Goal: Register for event/course

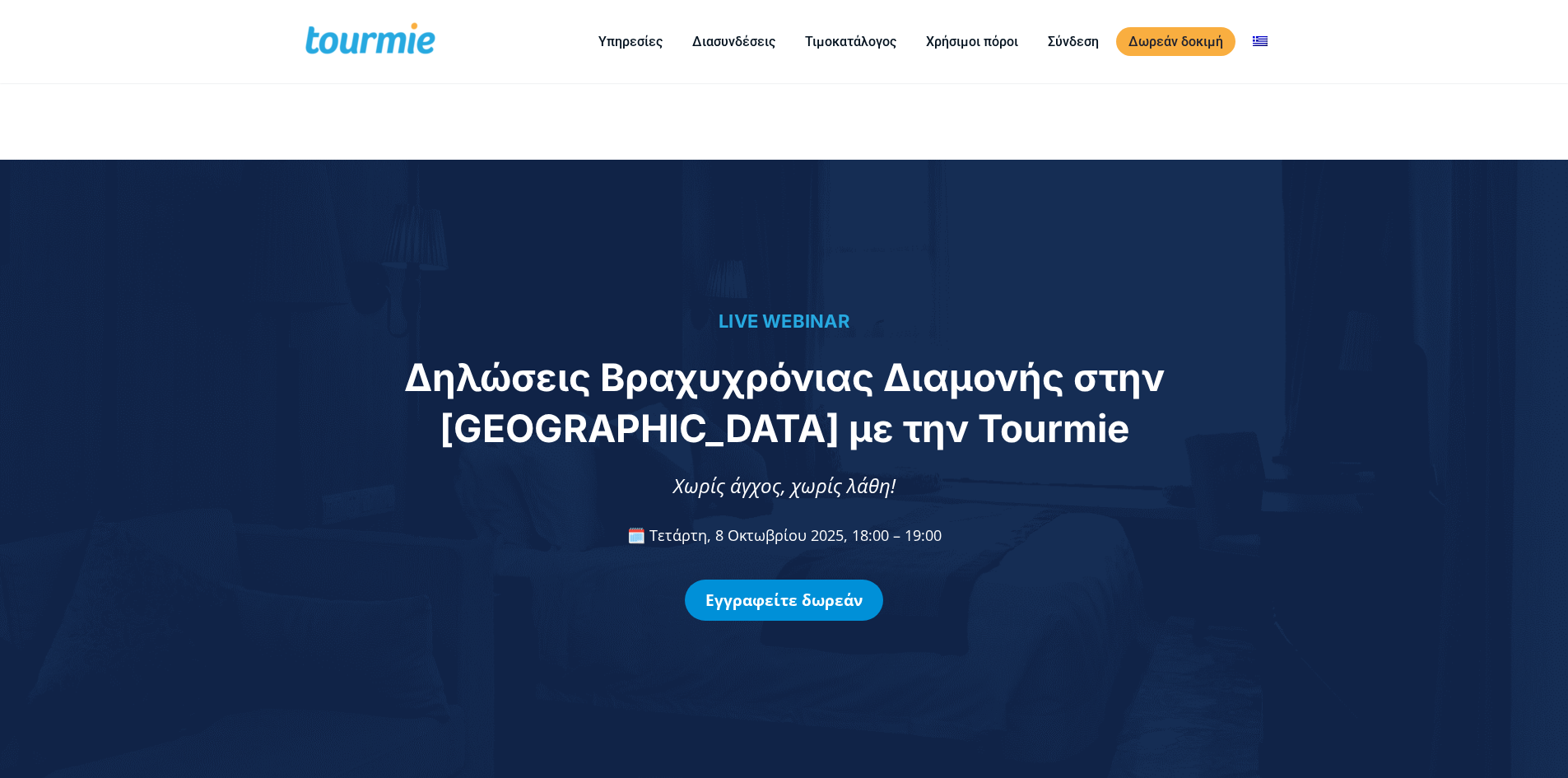
click at [724, 595] on link "Εγγραφείτε δωρεάν" at bounding box center [784, 600] width 198 height 42
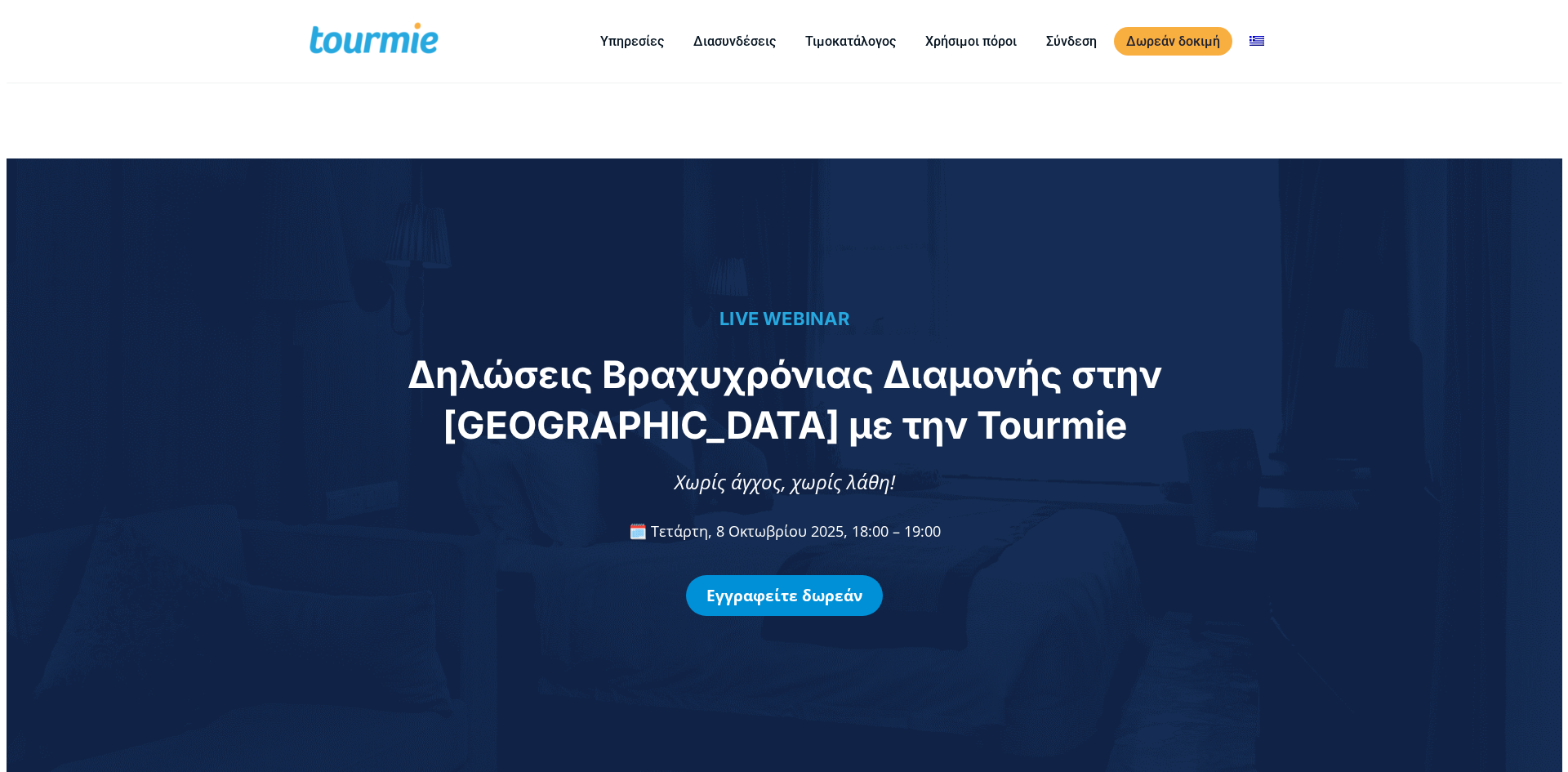
scroll to position [1381, 0]
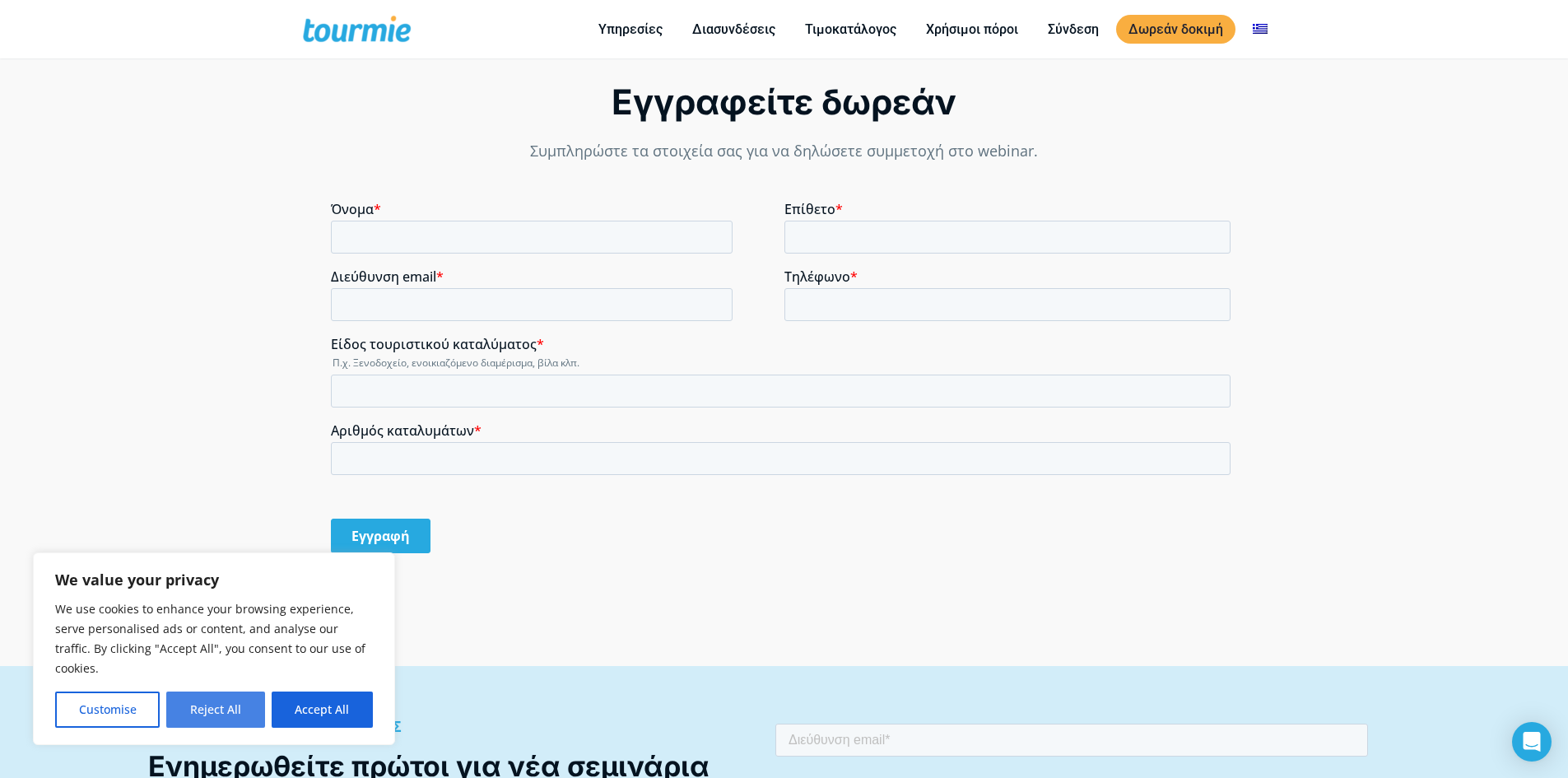
click at [219, 700] on button "Reject All" at bounding box center [215, 709] width 98 height 36
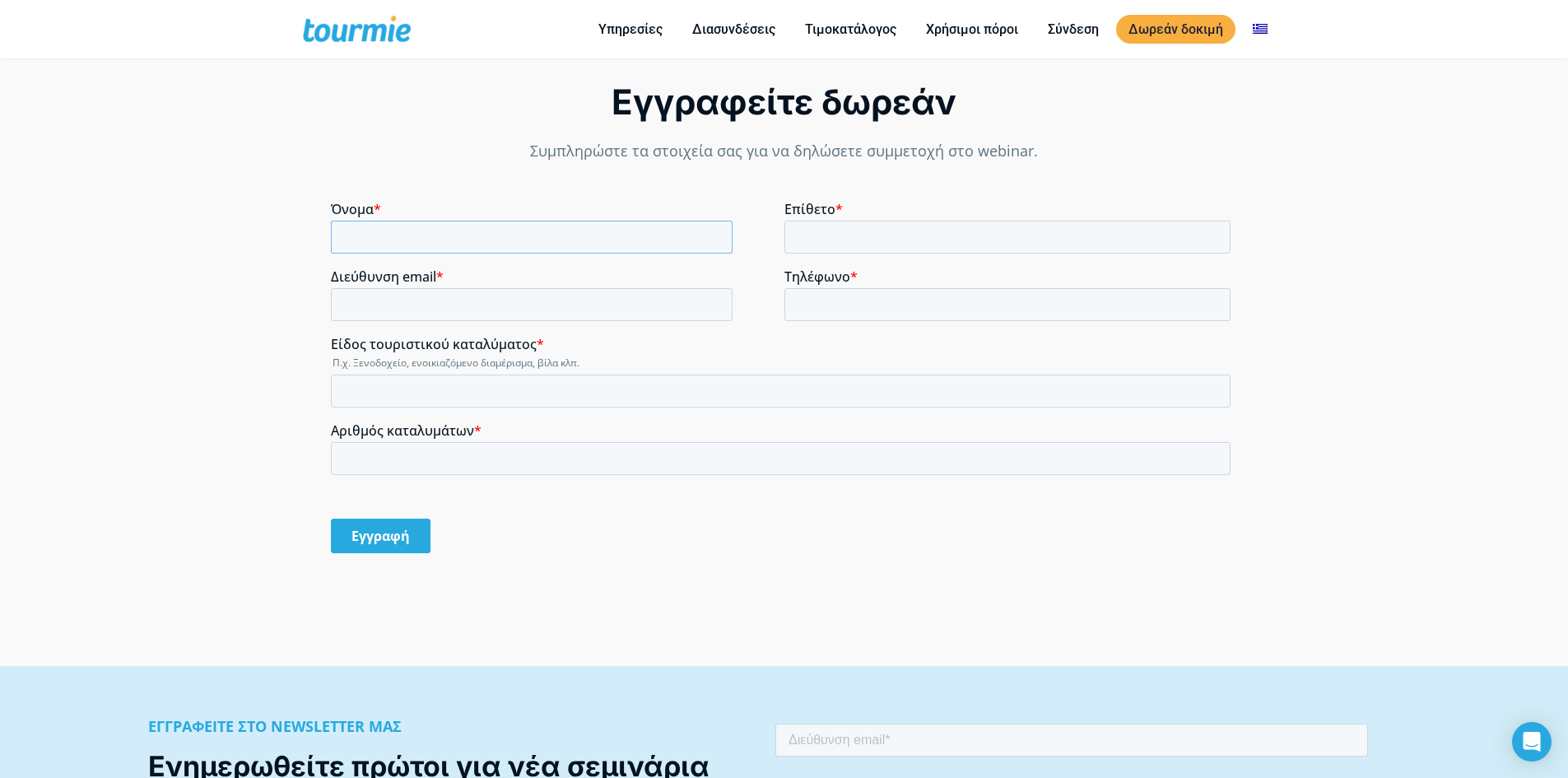
click at [379, 236] on input "Όνομα *" at bounding box center [531, 237] width 401 height 33
type input "A"
type input "Άννα Μαρία"
click at [828, 240] on input "Επίθετο *" at bounding box center [1008, 237] width 446 height 33
type input "Καλαϊτζάκη"
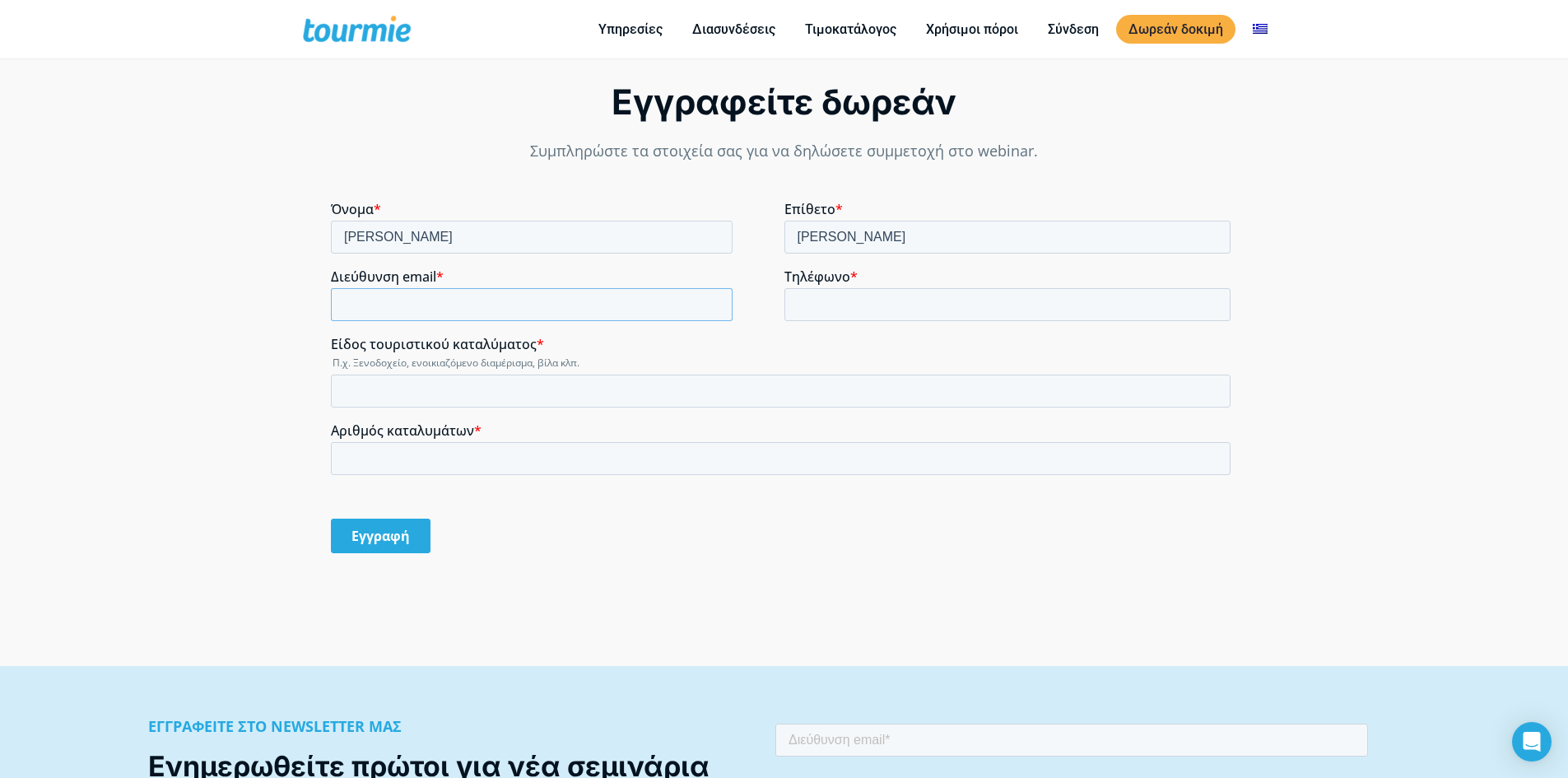
click at [517, 299] on input "Διεύθυνση email *" at bounding box center [531, 305] width 401 height 33
type input "amkalaitzaki@gmail.com"
click at [852, 296] on input "Τηλέφωνο *" at bounding box center [1008, 305] width 446 height 33
type input "+306976316736"
click at [401, 391] on input "Είδος τουριστικού καταλύματος *" at bounding box center [780, 390] width 899 height 33
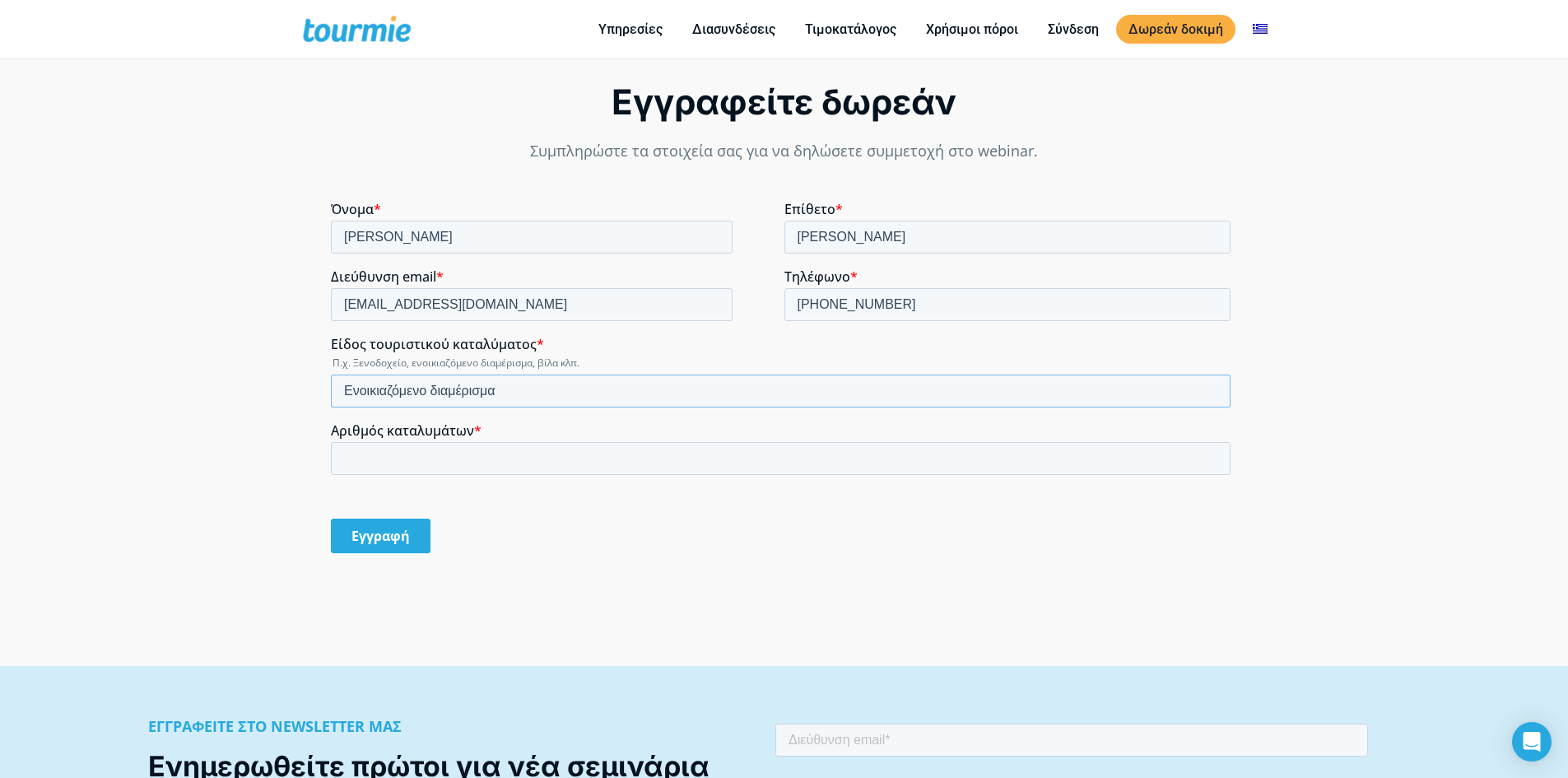
type input "Ενοικιαζόμενο διαμέρισμα"
click at [384, 456] on input "Αριθμός καταλυμάτων *" at bounding box center [780, 458] width 899 height 33
type input "1"
click at [363, 535] on input "Εγγραφή" at bounding box center [380, 536] width 99 height 34
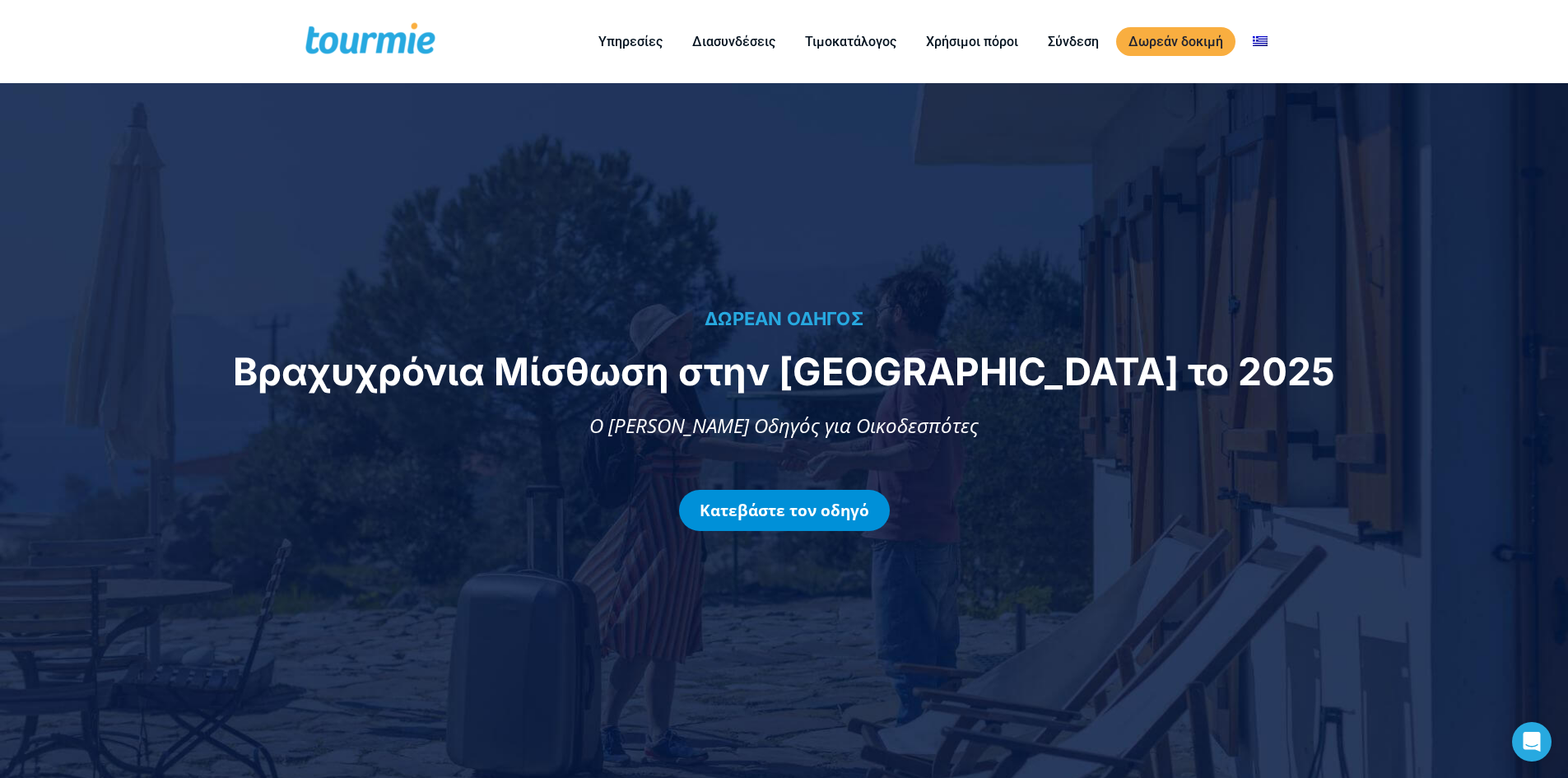
click at [770, 502] on link "Κατεβάστε τον οδηγό" at bounding box center [784, 511] width 211 height 42
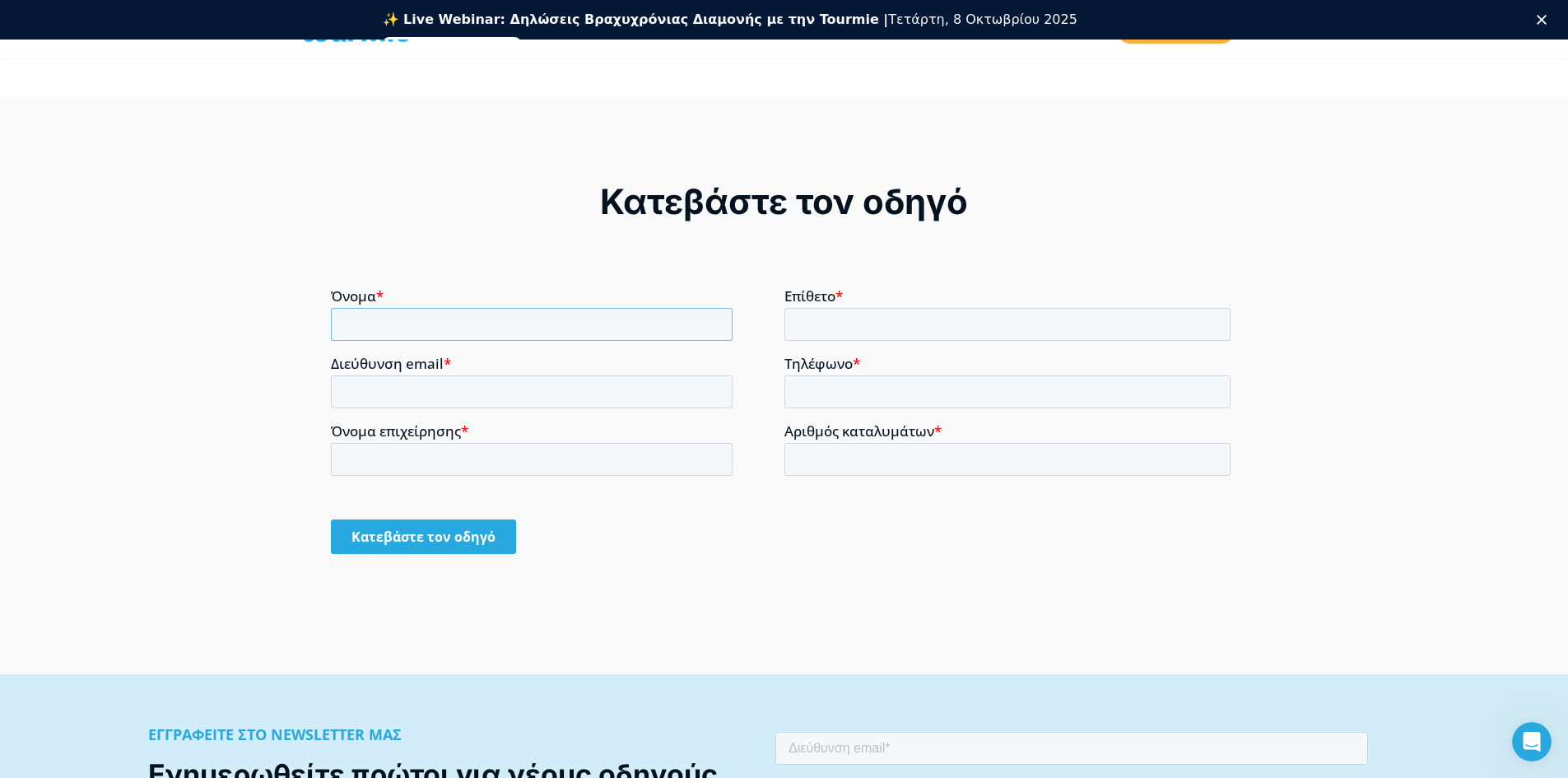
click at [460, 334] on input "Όνομα *" at bounding box center [531, 323] width 401 height 33
